Goal: Information Seeking & Learning: Learn about a topic

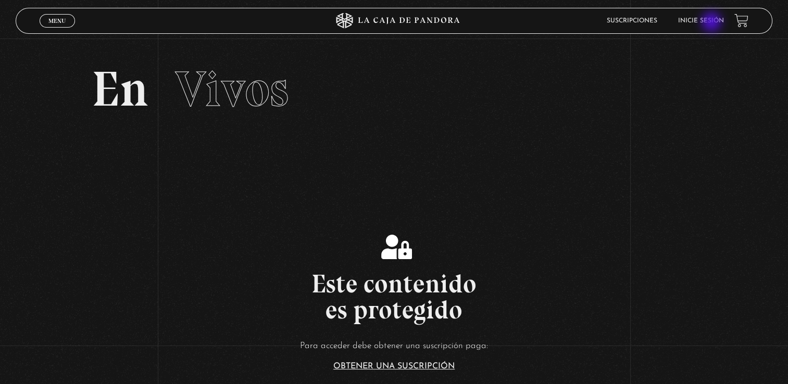
click at [711, 22] on link "Inicie sesión" at bounding box center [701, 21] width 46 height 6
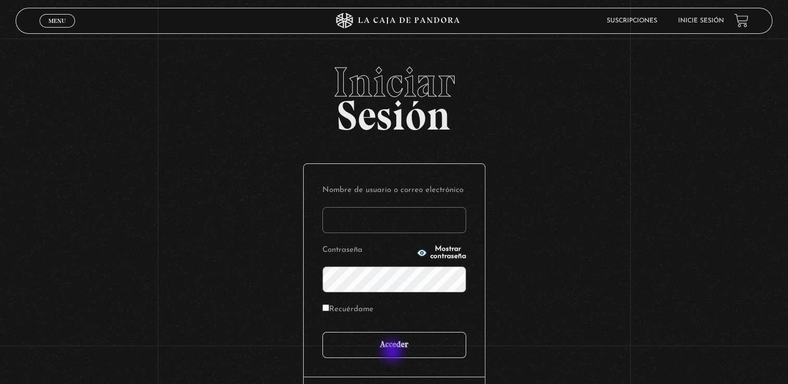
type input "machoporras43@gmail.com"
click at [394, 354] on input "Acceder" at bounding box center [394, 345] width 144 height 26
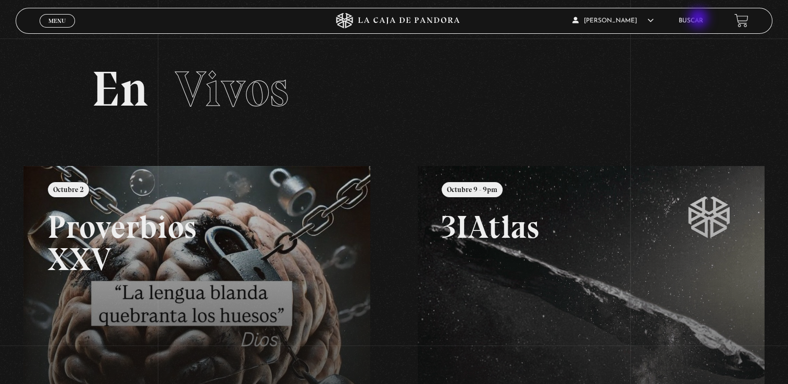
click at [700, 19] on link "Buscar" at bounding box center [691, 21] width 24 height 6
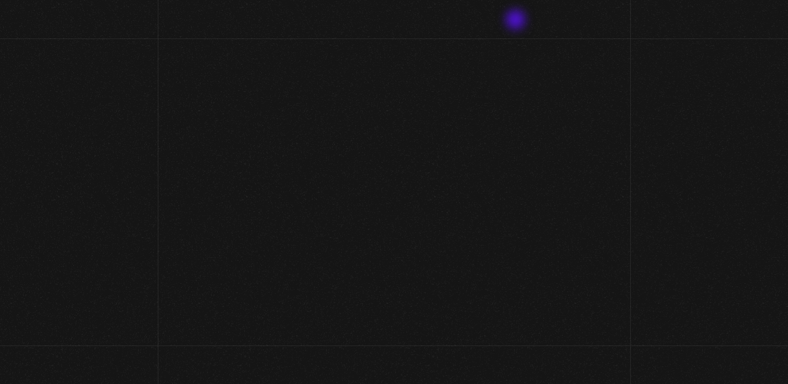
drag, startPoint x: 0, startPoint y: 0, endPoint x: 515, endPoint y: 22, distance: 515.2
click at [516, 21] on div "Derick Porras Biasetti En vivos Pandora Centinelas Mi cuenta Salir Buscar" at bounding box center [629, 20] width 234 height 24
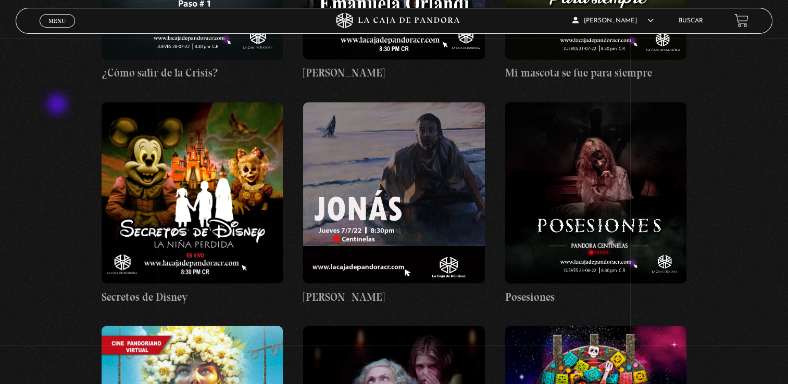
scroll to position [9743, 0]
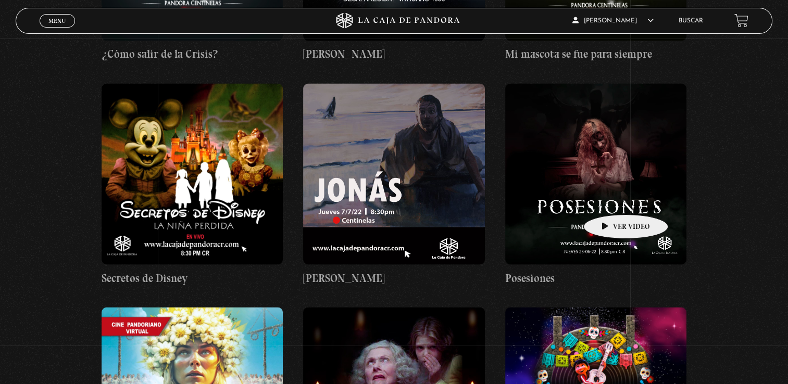
click at [610, 199] on figure at bounding box center [596, 174] width 182 height 182
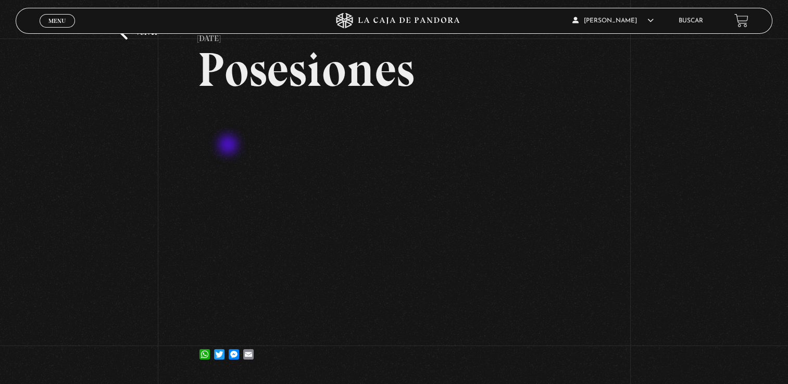
scroll to position [52, 0]
click at [669, 152] on div "Volver [DATE] Posesiones WhatsApp Twitter Messenger Email" at bounding box center [394, 182] width 788 height 392
click at [54, 22] on span "Menu" at bounding box center [56, 21] width 17 height 6
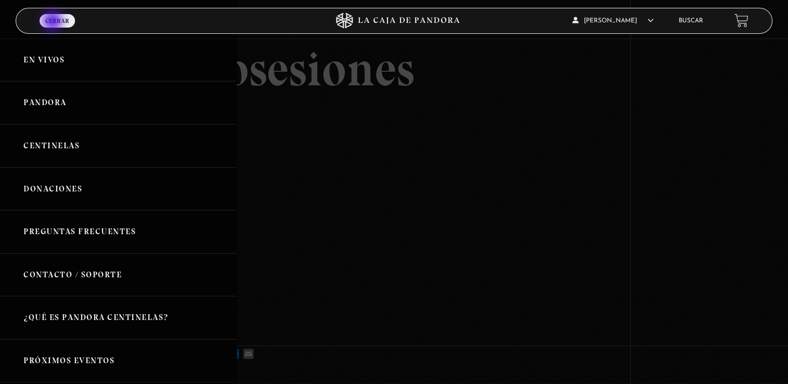
click at [54, 22] on span "Cerrar" at bounding box center [57, 21] width 24 height 6
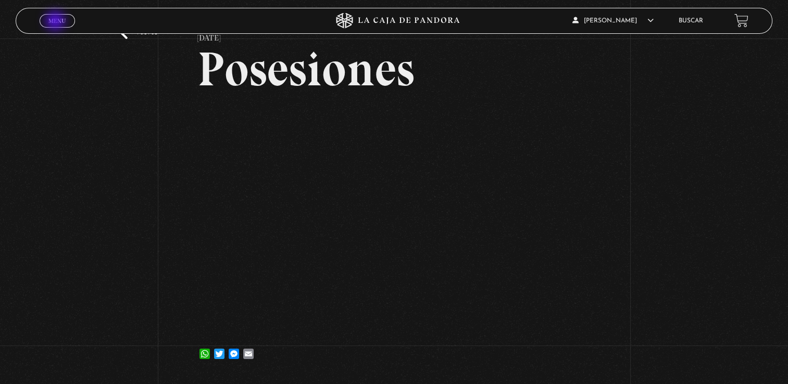
click at [56, 22] on span "Menu" at bounding box center [56, 21] width 17 height 6
